Goal: Check status

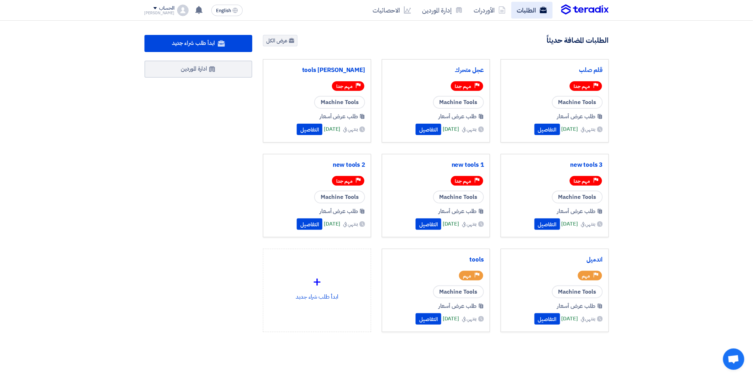
click at [542, 6] on icon at bounding box center [543, 9] width 7 height 7
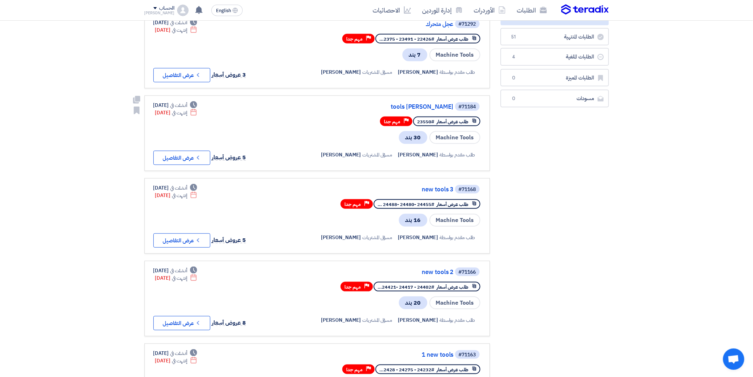
scroll to position [198, 0]
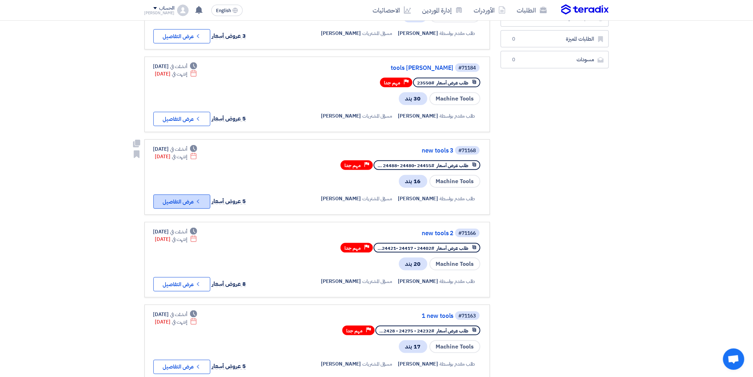
click at [201, 198] on icon "Check details" at bounding box center [198, 201] width 7 height 7
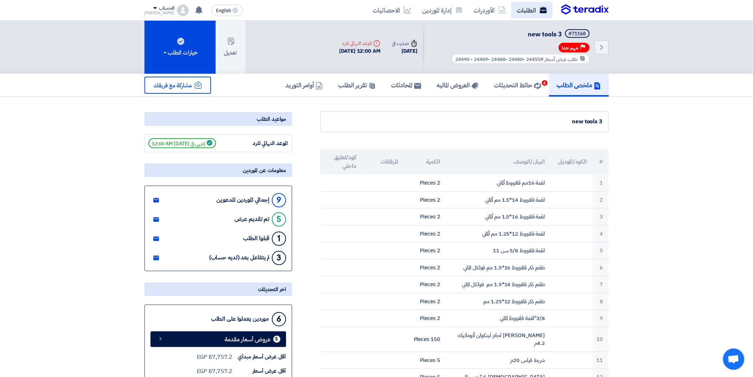
click at [542, 6] on icon at bounding box center [543, 9] width 7 height 7
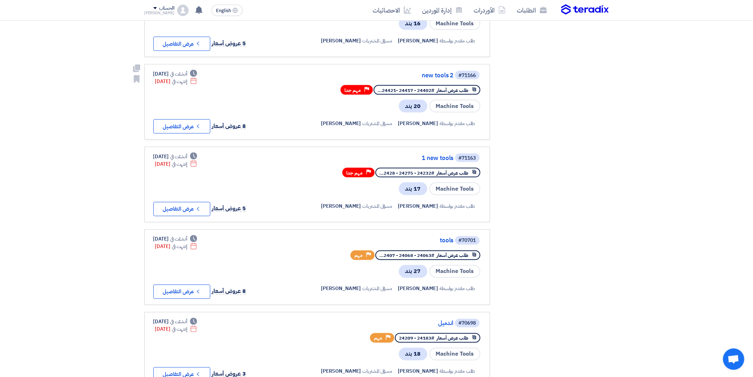
scroll to position [356, 0]
click at [184, 284] on button "Check details عرض التفاصيل" at bounding box center [181, 291] width 57 height 14
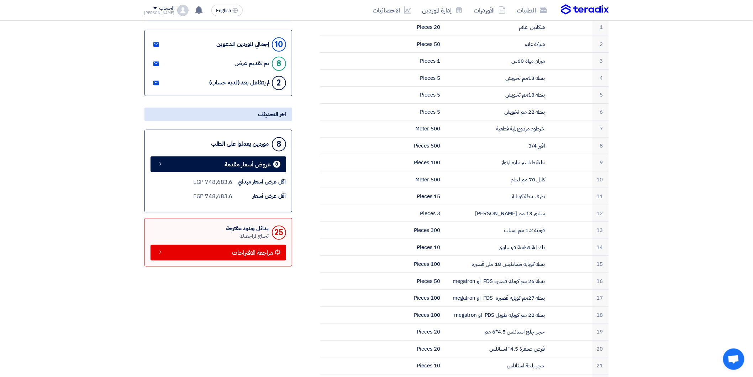
scroll to position [277, 0]
